Goal: Transaction & Acquisition: Purchase product/service

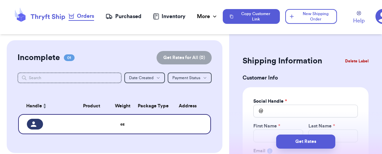
scroll to position [59, 0]
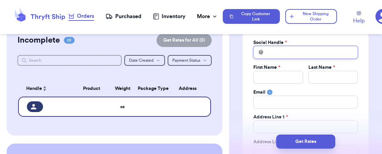
click at [305, 52] on input "Total Amount Paid" at bounding box center [305, 52] width 104 height 13
type input "k"
type input "ki"
type input "kin"
type input "kind"
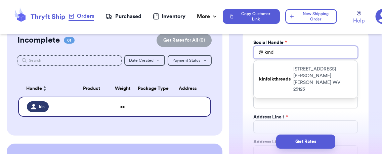
type input "kindr"
type input "kindre"
type input "kindred"
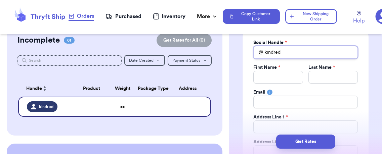
type input "kindred."
type input "kindred.c"
type input "[DOMAIN_NAME]"
type input "kindred.clo"
type input "kindred.clos"
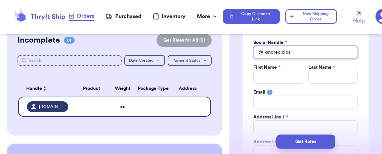
type input "kindred.close"
type input "kindred.closet"
type input "kindred.closets"
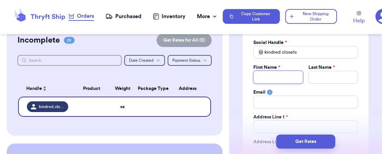
type input "K"
type input "Ke"
type input "[PERSON_NAME]"
type input "Kend"
type input "Kendr"
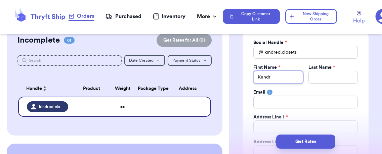
type input "[PERSON_NAME]"
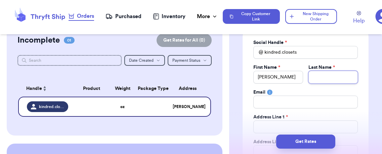
type input "Y"
type input "Yo"
type input "Yod"
type input "Yode"
type input "[PERSON_NAME]"
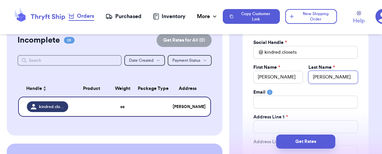
type input "[PERSON_NAME]"
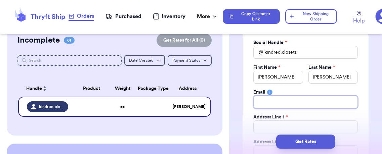
click at [287, 104] on input "Total Amount Paid" at bounding box center [305, 102] width 104 height 13
type input "j"
type input "jo"
type input "joa"
type input "[PERSON_NAME]"
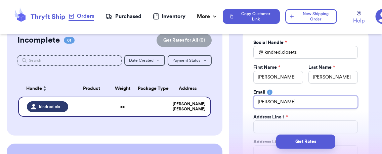
type input "[PERSON_NAME]"
type input "joannd"
type input "joannds"
type input "joanndst"
type input "joanndste"
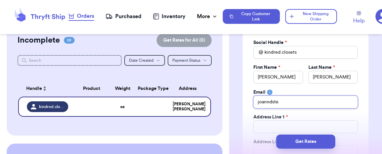
type input "joanndstev"
type input "[EMAIL_ADDRESS][DOMAIN_NAME]"
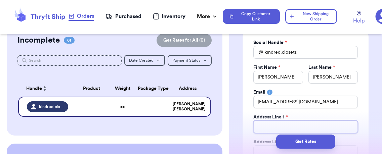
click at [275, 123] on input "Total Amount Paid" at bounding box center [305, 127] width 104 height 13
type input "5"
type input "57"
type input "571"
type input "5715"
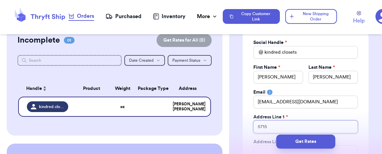
type input "5715"
type input "5715 R"
type input "5715 Ra"
type input "5715 Ram"
type input "5715 Ramp"
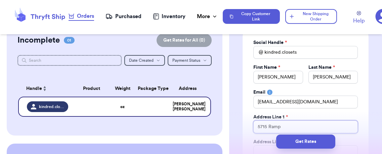
type input "5715 Ramp"
type input "5715 Ramp S"
type input "[STREET_ADDRESS]"
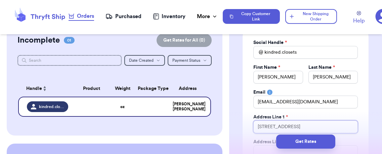
type input "[STREET_ADDRESS]"
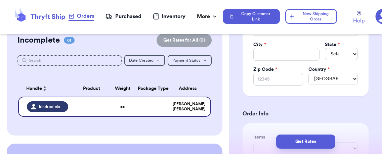
scroll to position [125, 0]
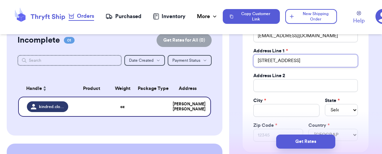
type input "[STREET_ADDRESS]"
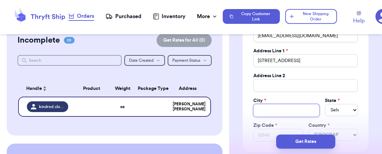
click at [296, 111] on input "Total Amount Paid" at bounding box center [286, 110] width 66 height 13
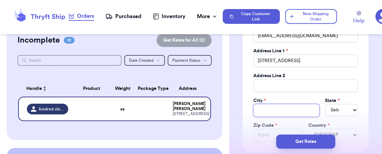
type input "S"
type input "Sa"
type input "[PERSON_NAME]"
type input "Sale"
type input "[GEOGRAPHIC_DATA]"
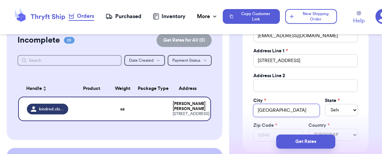
type input "[GEOGRAPHIC_DATA]"
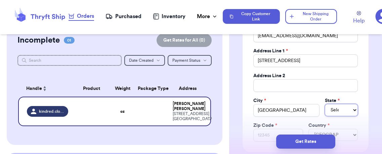
select select "OH"
select select "OR"
type input "9"
type input "97"
type input "973"
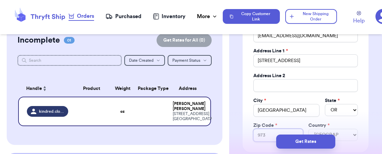
type input "9730"
type input "97305"
click at [358, 113] on div "Social Handle * @ [PERSON_NAME].closets First Name * [PERSON_NAME] Last Name * …" at bounding box center [305, 57] width 126 height 190
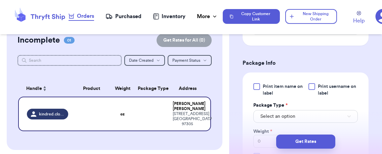
scroll to position [351, 0]
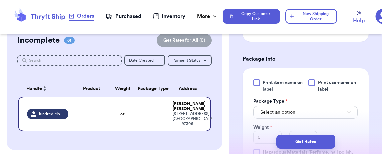
click at [270, 81] on span "Print item name on label" at bounding box center [283, 85] width 41 height 13
click at [0, 0] on input "Print item name on label" at bounding box center [0, 0] width 0 height 0
click at [332, 82] on span "Print username on label" at bounding box center [338, 85] width 40 height 13
click at [0, 0] on input "Print username on label" at bounding box center [0, 0] width 0 height 0
click at [324, 111] on button "Select an option" at bounding box center [305, 112] width 104 height 13
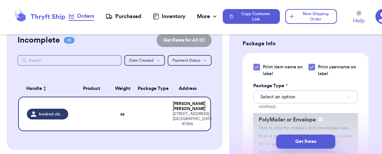
scroll to position [51, 0]
click at [270, 122] on li "PolyMailer or Envelope ✉️ This is only for mailers and envelopes less than 3 in…" at bounding box center [305, 135] width 104 height 46
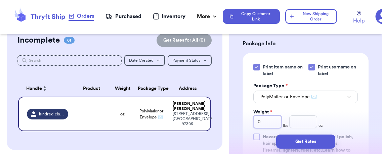
click at [273, 121] on input "0" at bounding box center [267, 121] width 28 height 13
type input "2"
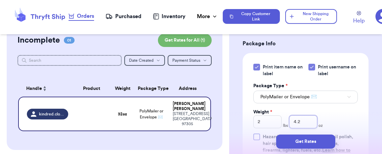
type input "4.2"
click at [322, 113] on div "Print item name on label Print username on label Package Type * PolyMailer or E…" at bounding box center [305, 112] width 104 height 97
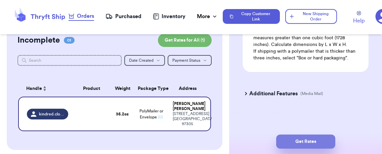
click at [316, 139] on button "Get Rates" at bounding box center [305, 142] width 59 height 14
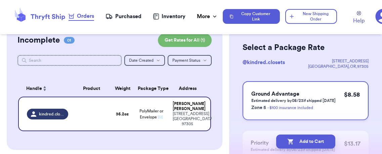
scroll to position [41, 0]
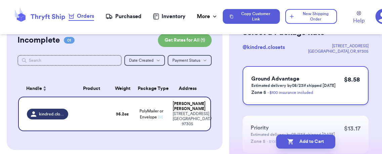
click at [308, 92] on link "- $100 insurance included" at bounding box center [290, 93] width 46 height 4
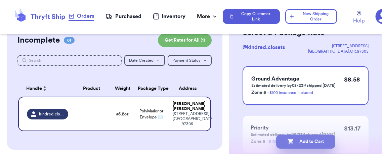
click at [306, 144] on button "Add to Cart" at bounding box center [305, 142] width 59 height 14
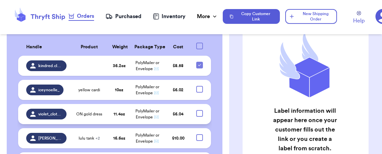
scroll to position [159, 0]
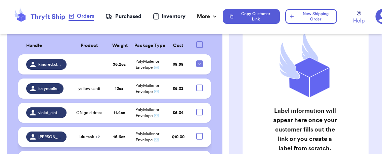
click at [196, 135] on div at bounding box center [199, 136] width 7 height 7
click at [199, 133] on input "checkbox" at bounding box center [199, 133] width 0 height 0
checkbox input "true"
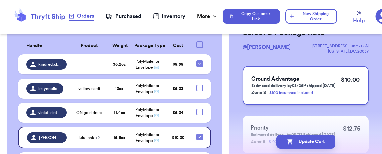
click at [328, 104] on div "Ground Advantage Estimated delivery by 08/26 if shipped [DATE] Zone 8 - $100 in…" at bounding box center [305, 85] width 126 height 39
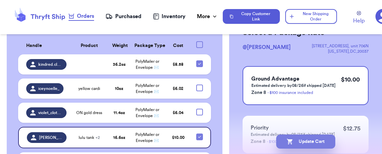
click at [315, 142] on button "Update Cart" at bounding box center [305, 142] width 59 height 14
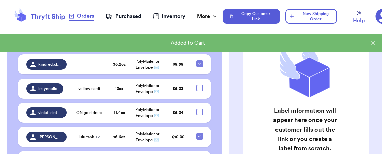
click at [134, 16] on div "Purchased" at bounding box center [123, 16] width 36 height 8
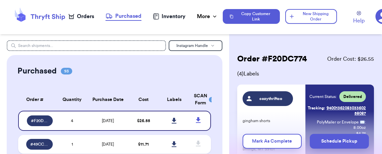
click at [374, 17] on div "Help" at bounding box center [369, 16] width 32 height 16
click at [376, 18] on icon at bounding box center [382, 16] width 15 height 15
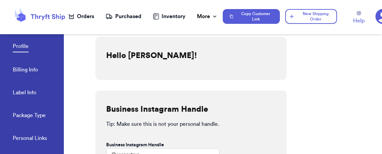
click at [24, 68] on link "Billing Info" at bounding box center [25, 70] width 25 height 9
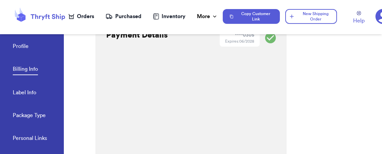
scroll to position [128, 0]
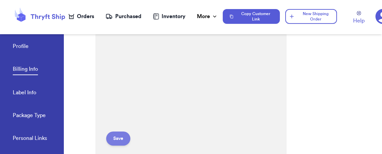
click at [119, 139] on button "Save" at bounding box center [118, 139] width 24 height 14
click at [235, 86] on div "Payment Details **** 0305 Expires: 06/2028 Your ZIP is invalid. Save" at bounding box center [190, 12] width 191 height 355
click at [121, 135] on button "Save" at bounding box center [118, 136] width 24 height 14
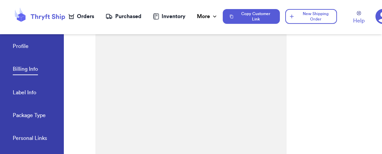
scroll to position [202, 0]
click at [265, 127] on div "Payment Details **** 0305 Expires: 06/2028 Your ZIP code doesn't match the one …" at bounding box center [190, 20] width 191 height 371
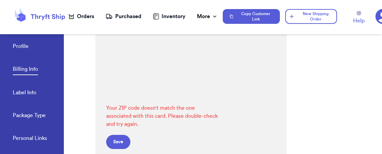
scroll to position [289, 0]
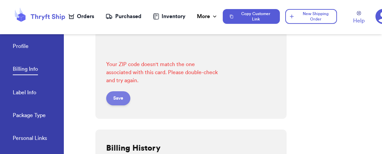
click at [118, 101] on button "Save" at bounding box center [118, 98] width 24 height 14
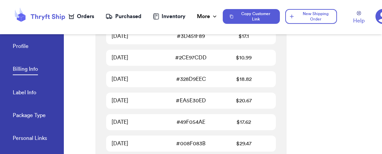
scroll to position [1080, 0]
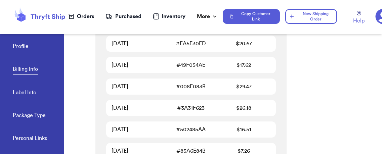
click at [80, 16] on div "Orders" at bounding box center [81, 16] width 26 height 8
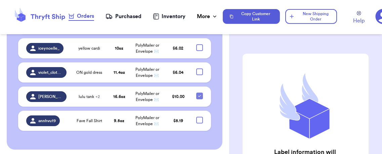
scroll to position [202, 0]
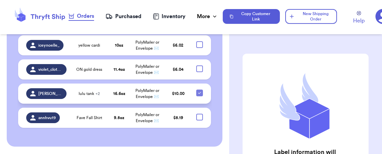
click at [197, 93] on icon at bounding box center [199, 92] width 5 height 5
click at [199, 90] on input "checkbox" at bounding box center [199, 89] width 0 height 0
checkbox input "false"
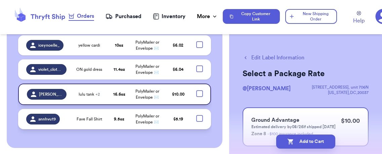
click at [196, 120] on div at bounding box center [199, 118] width 7 height 7
click at [199, 115] on input "checkbox" at bounding box center [199, 115] width 0 height 0
checkbox input "true"
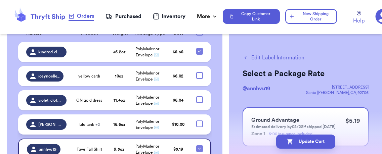
scroll to position [171, 0]
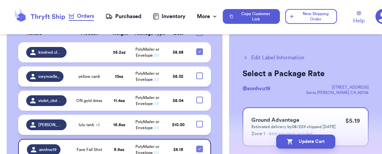
click at [196, 75] on div at bounding box center [199, 76] width 7 height 7
click at [199, 73] on input "checkbox" at bounding box center [199, 72] width 0 height 0
checkbox input "true"
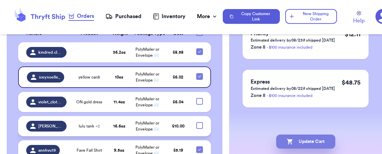
click at [313, 140] on button "Update Cart" at bounding box center [305, 142] width 59 height 14
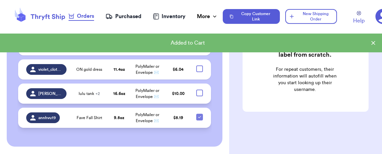
scroll to position [38, 0]
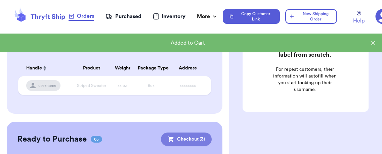
click at [180, 141] on button "Checkout ( 3 )" at bounding box center [186, 139] width 51 height 13
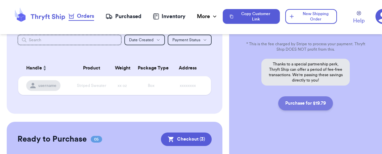
scroll to position [244, 0]
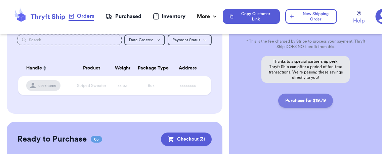
click at [309, 100] on button "Purchase for $19.79" at bounding box center [305, 101] width 55 height 14
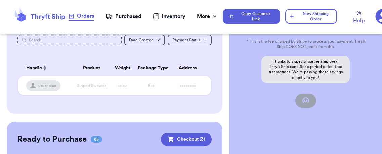
checkbox input "false"
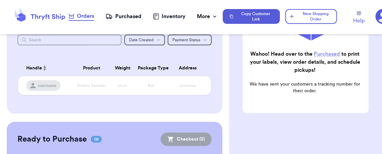
click at [331, 51] on link "Purchased" at bounding box center [327, 53] width 26 height 5
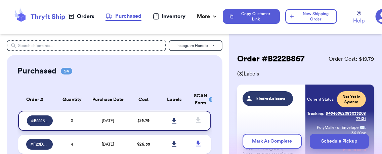
click at [172, 118] on icon at bounding box center [174, 121] width 5 height 6
